Goal: Navigation & Orientation: Find specific page/section

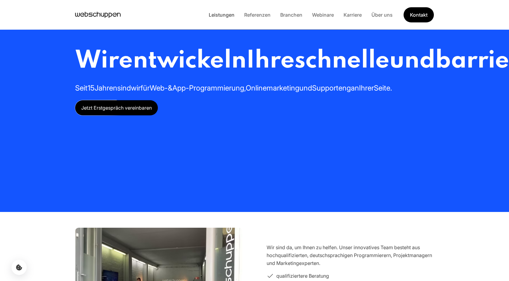
click at [224, 15] on link "Leistungen" at bounding box center [221, 15] width 35 height 6
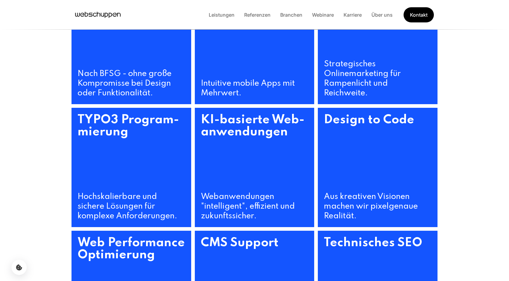
scroll to position [319, 0]
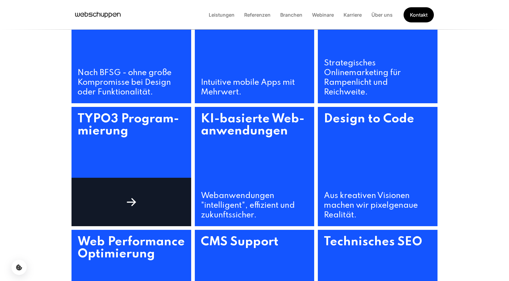
click at [125, 180] on div at bounding box center [132, 202] width 120 height 49
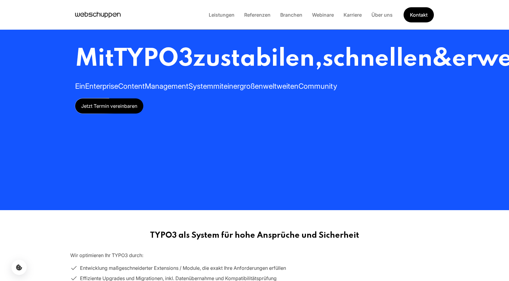
scroll to position [0, 0]
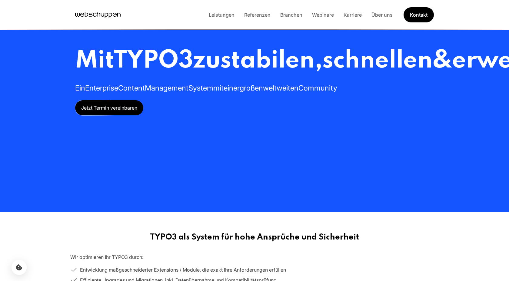
click at [115, 12] on icon "Hauptseite besuchen" at bounding box center [97, 14] width 45 height 9
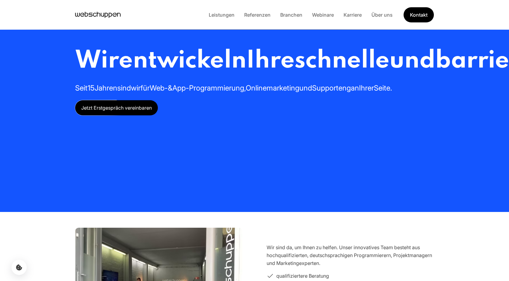
click at [105, 14] on icon "Hauptseite besuchen" at bounding box center [97, 14] width 45 height 9
click at [94, 13] on icon "Hauptseite besuchen" at bounding box center [97, 14] width 45 height 9
click at [99, 14] on icon "Hauptseite besuchen" at bounding box center [97, 14] width 45 height 9
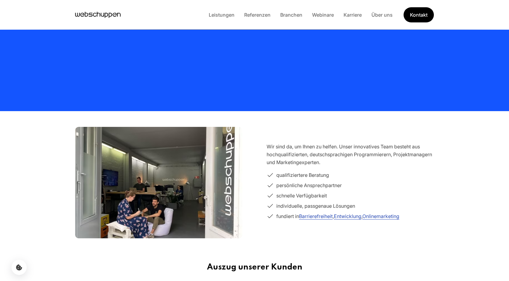
scroll to position [103, 0]
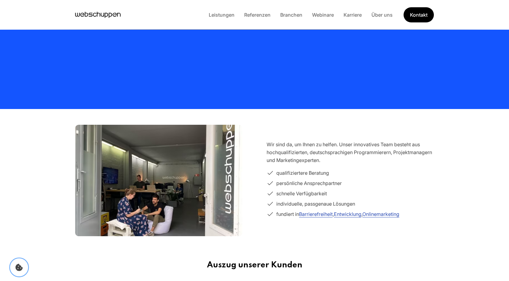
click at [16, 271] on icon "Cookie Icon" at bounding box center [18, 267] width 7 height 7
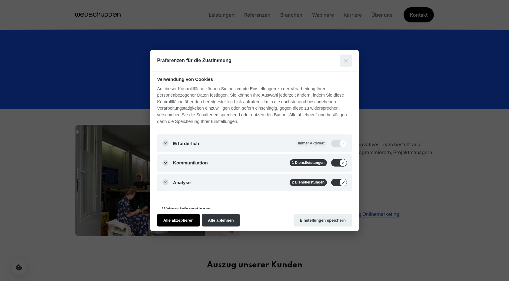
click at [187, 221] on button "Alle akzeptieren" at bounding box center [178, 220] width 43 height 13
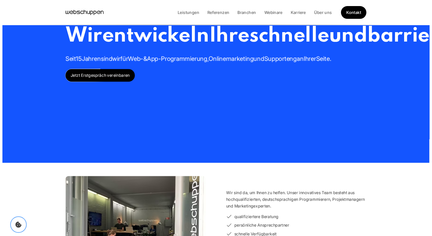
scroll to position [0, 0]
